Goal: Transaction & Acquisition: Obtain resource

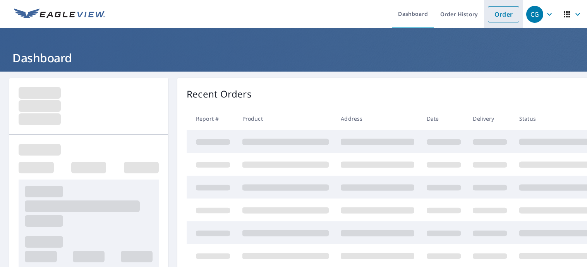
click at [494, 16] on link "Order" at bounding box center [503, 14] width 31 height 16
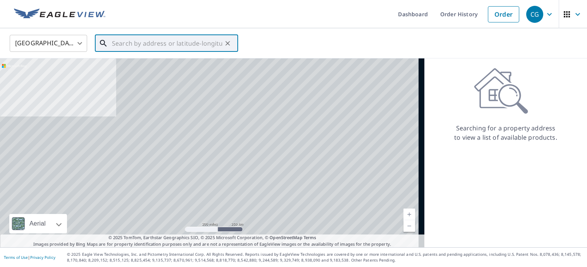
click at [172, 43] on input "text" at bounding box center [167, 44] width 110 height 22
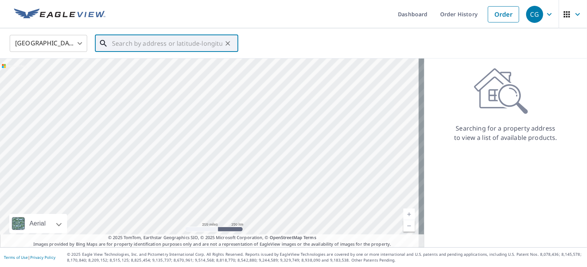
click at [165, 48] on input "text" at bounding box center [167, 44] width 110 height 22
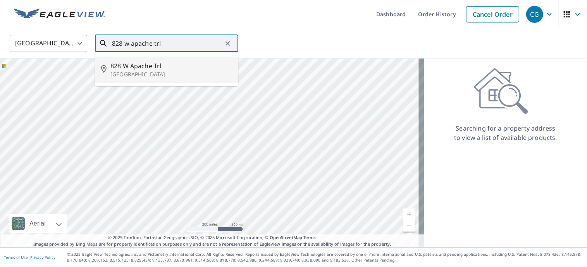
click at [163, 64] on span "828 W Apache Trl" at bounding box center [171, 65] width 122 height 9
type input "[STREET_ADDRESS]"
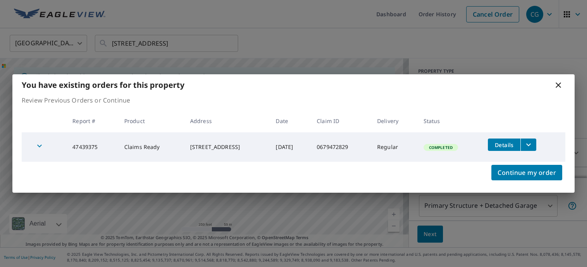
click at [533, 144] on icon "filesDropdownBtn-47439375" at bounding box center [528, 144] width 9 height 9
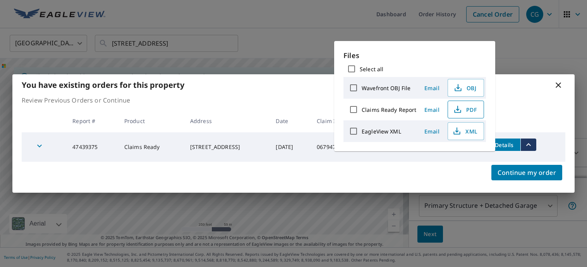
click at [465, 110] on span "PDF" at bounding box center [465, 109] width 25 height 9
click at [538, 41] on div "You have existing orders for this property Review Previous Orders or Continue R…" at bounding box center [293, 133] width 587 height 267
